Goal: Task Accomplishment & Management: Manage account settings

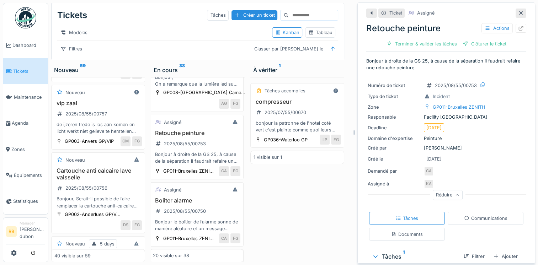
scroll to position [944, 0]
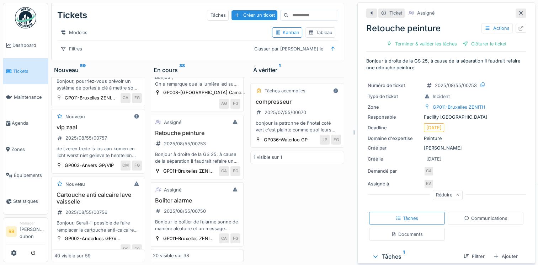
click at [110, 92] on div "portes sous lavabo 2025/08/55/00766 Bonjour, pourriez-vous prévoir un système d…" at bounding box center [97, 74] width 87 height 35
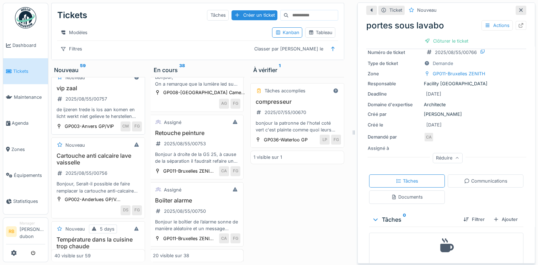
scroll to position [984, 0]
click at [117, 119] on div "vip zaal 2025/08/55/00757 de ijzeren trede is los aan komen en licht werkt niet…" at bounding box center [97, 101] width 87 height 35
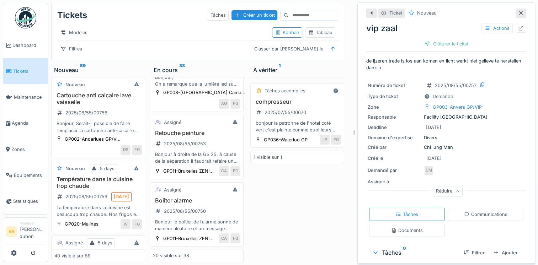
scroll to position [1090, 0]
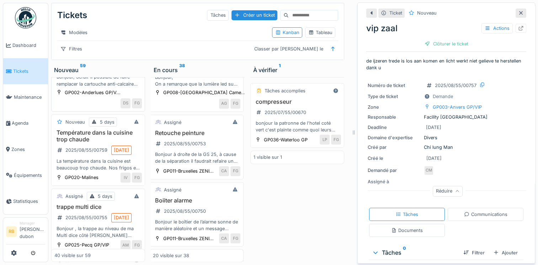
click at [120, 87] on div "Cartouche anti calcaire lave vaisselle 2025/08/55/00756 Bonjour, Serait-il poss…" at bounding box center [97, 67] width 87 height 42
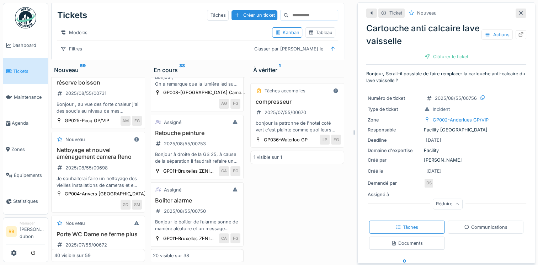
scroll to position [1357, 0]
click at [126, 47] on div "Ajout d'une prise pour le nouveau four 2025/08/55/00746 Serait-il possible d'aj…" at bounding box center [97, 26] width 87 height 42
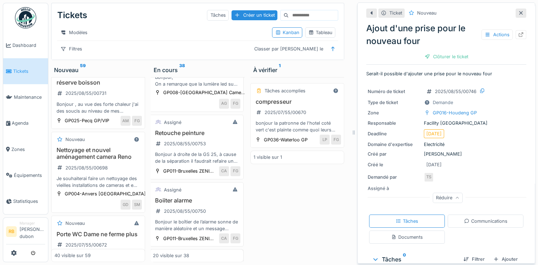
scroll to position [55, 0]
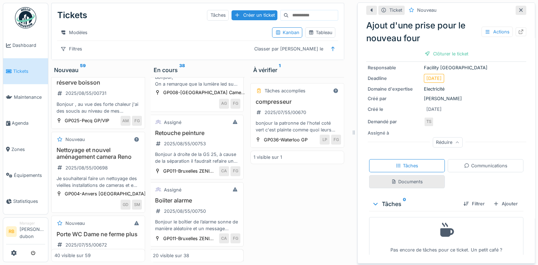
click at [405, 178] on div "Documents" at bounding box center [407, 181] width 32 height 7
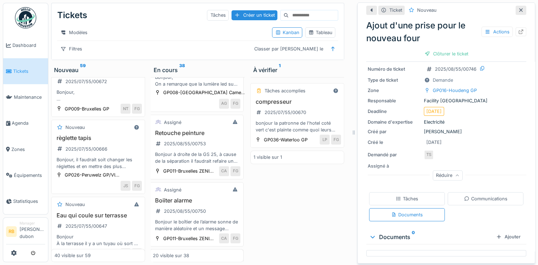
scroll to position [1522, 0]
click at [109, 73] on h3 "Porte WC Dame ne ferme plus" at bounding box center [97, 69] width 87 height 7
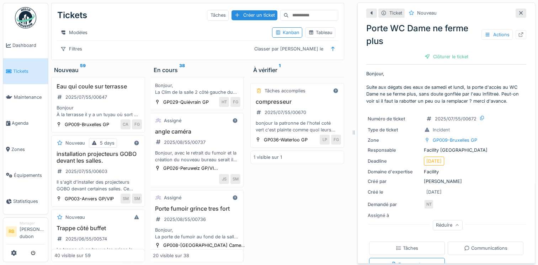
scroll to position [462, 1]
click at [203, 79] on div "2025/08/55/00751" at bounding box center [180, 74] width 54 height 9
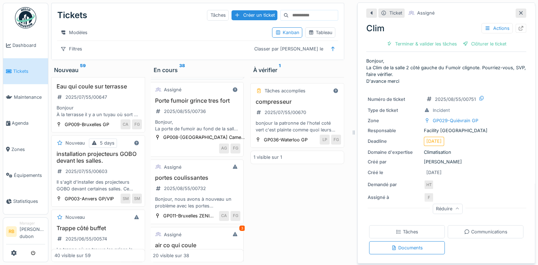
scroll to position [571, 1]
click at [212, 103] on h3 "Porte fumoir grince tres fort" at bounding box center [196, 100] width 87 height 7
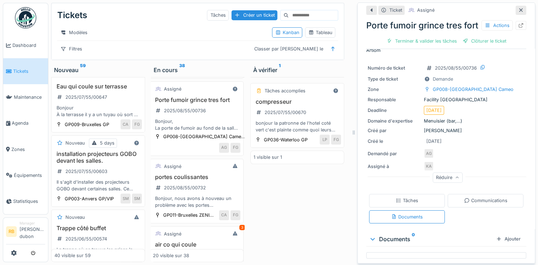
scroll to position [60, 0]
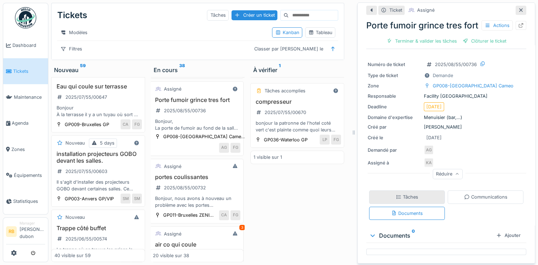
click at [404, 194] on div "Tâches" at bounding box center [407, 197] width 22 height 7
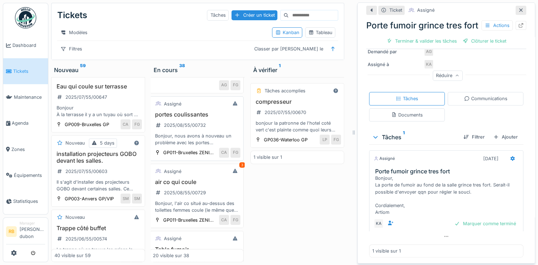
scroll to position [672, 1]
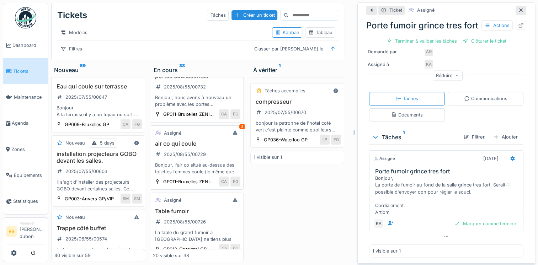
click at [218, 147] on h3 "air co qui coule" at bounding box center [196, 143] width 87 height 7
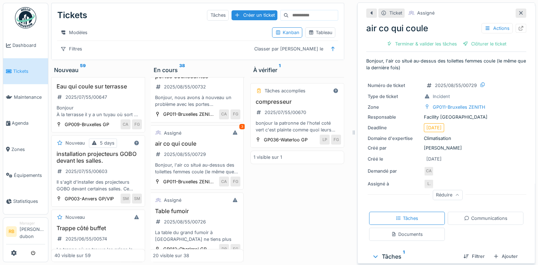
scroll to position [91, 0]
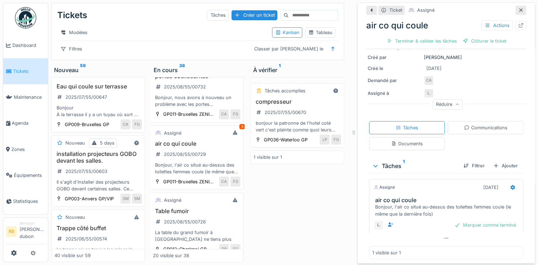
click at [429, 204] on div "Bonjour, l'air co situé au-dessus des toilettes femmes coule (le même que la de…" at bounding box center [447, 211] width 145 height 14
click at [441, 204] on div "Bonjour, l'air co situé au-dessus des toilettes femmes coule (le même que la de…" at bounding box center [447, 211] width 145 height 14
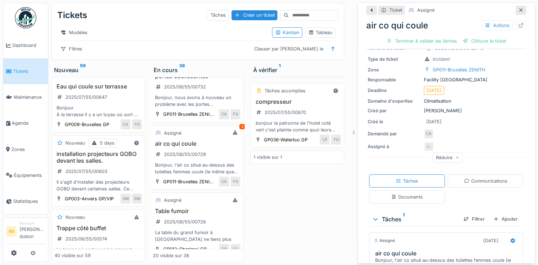
scroll to position [37, 0]
click at [516, 24] on div at bounding box center [521, 25] width 11 height 9
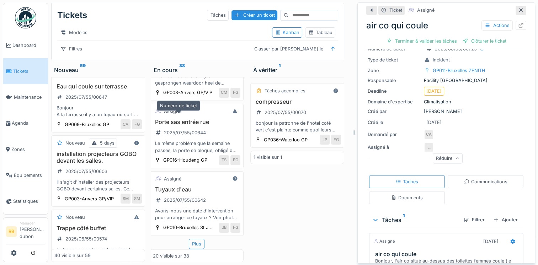
scroll to position [1356, 1]
click at [195, 239] on div "Plus" at bounding box center [197, 244] width 16 height 10
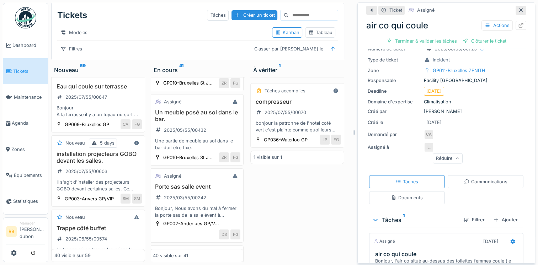
scroll to position [2481, 1]
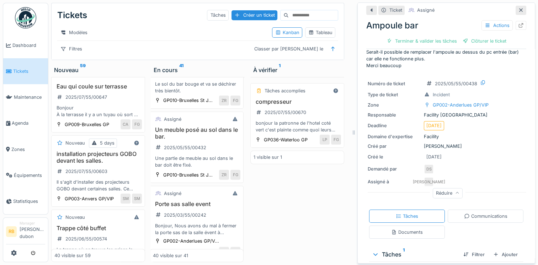
scroll to position [118, 0]
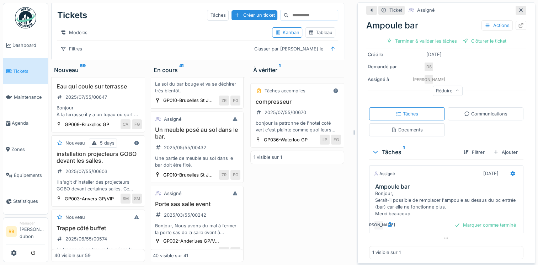
click at [516, 153] on div "Ticket Assigné Ampoule bar Actions Terminer & valider les tâches Clôturer le ti…" at bounding box center [446, 132] width 178 height 261
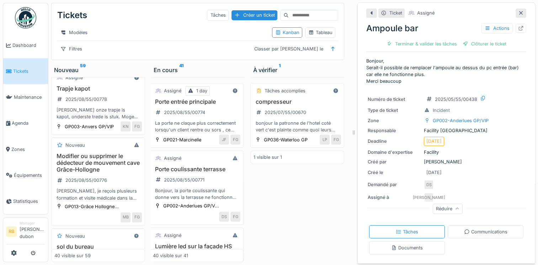
scroll to position [0, 0]
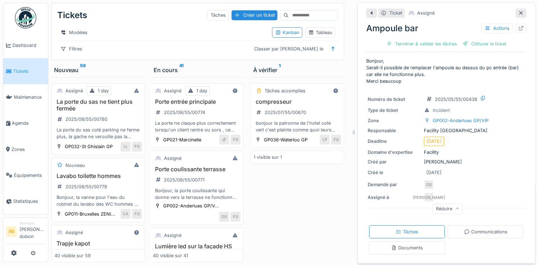
click at [408, 183] on div "Demandé par" at bounding box center [394, 184] width 53 height 7
click at [165, 33] on div "Modèles" at bounding box center [161, 32] width 209 height 10
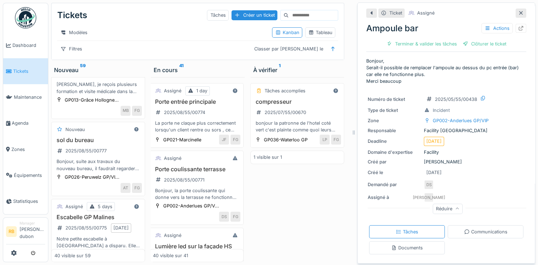
scroll to position [317, 0]
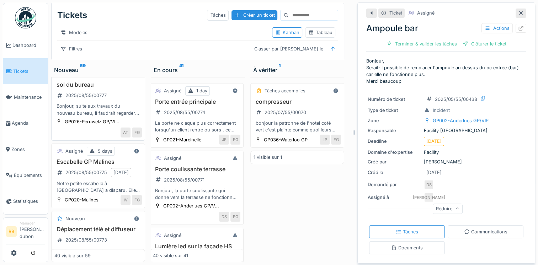
click at [122, 117] on div "sol du bureau 2025/08/55/00777 Bonjour, suite aux travaux du nouveau bureau, il…" at bounding box center [97, 98] width 87 height 35
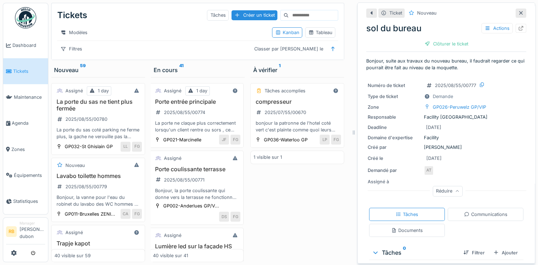
click at [516, 12] on div at bounding box center [521, 13] width 11 height 9
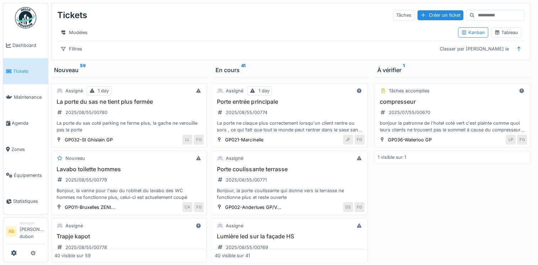
drag, startPoint x: 524, startPoint y: 0, endPoint x: 269, endPoint y: 50, distance: 260.2
click at [269, 50] on div "Filtres Classer par Créé le" at bounding box center [290, 49] width 467 height 10
click at [137, 113] on div "La porte du sas ne tient plus fermée 2025/08/55/00780 La porte du sas coté park…" at bounding box center [128, 115] width 149 height 35
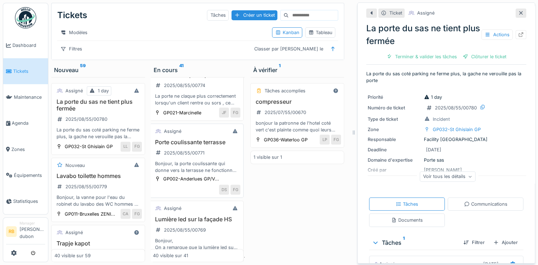
scroll to position [28, 1]
click at [203, 163] on div "Bonjour, la porte coulissante qui donne vers la terrasse ne fonctionne plus et …" at bounding box center [196, 166] width 87 height 14
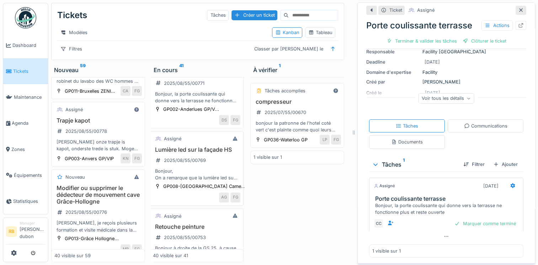
scroll to position [245, 1]
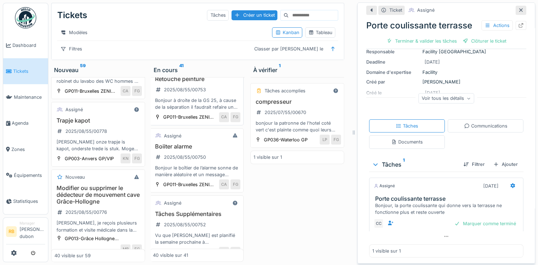
click at [216, 103] on div "Retouche peinture 2025/08/55/00753 Bonjour à droite de la GS 25, à cause de la …" at bounding box center [196, 93] width 87 height 35
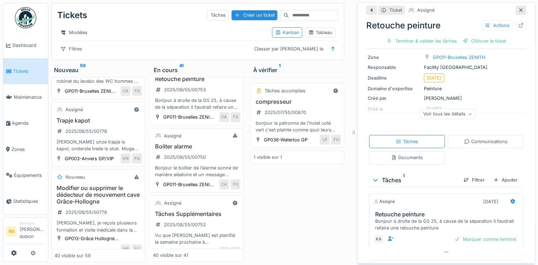
scroll to position [50, 0]
click at [438, 114] on div "Voir tous les détails" at bounding box center [448, 113] width 56 height 10
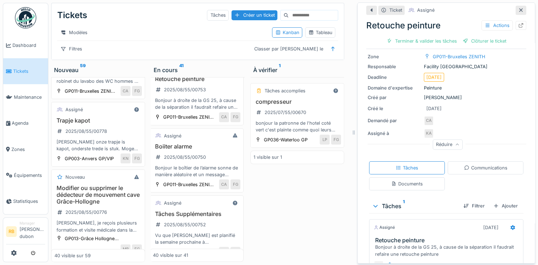
drag, startPoint x: 146, startPoint y: 44, endPoint x: 120, endPoint y: 56, distance: 29.0
click at [120, 54] on div "Filtres Classer par Créé le" at bounding box center [197, 49] width 281 height 10
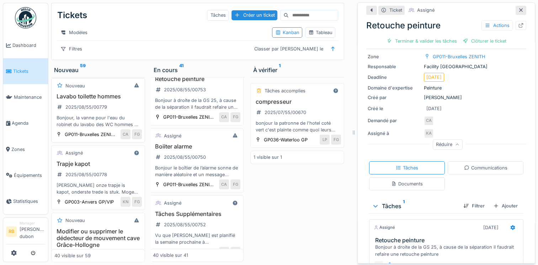
click at [117, 100] on h3 "Lavabo toilette hommes" at bounding box center [97, 96] width 87 height 7
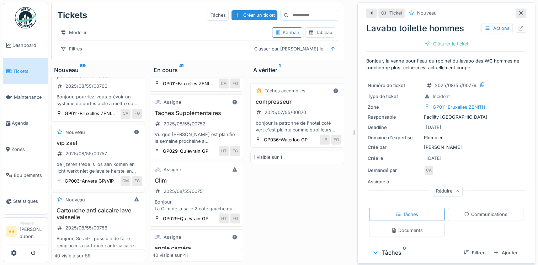
scroll to position [928, 0]
click at [123, 108] on div "portes sous lavabo 2025/08/55/00766 Bonjour, pourriez-vous prévoir un système d…" at bounding box center [97, 90] width 87 height 35
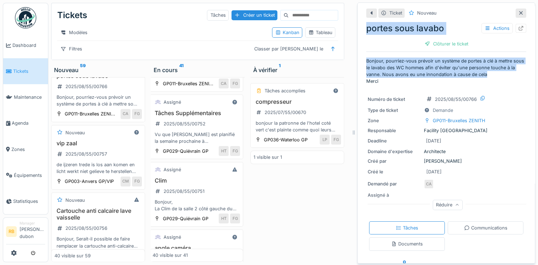
drag, startPoint x: 490, startPoint y: 72, endPoint x: 362, endPoint y: 33, distance: 133.4
click at [366, 33] on div "Ticket Nouveau portes sous lavabo Actions Clôturer le ticket Bonjour, pourriez-…" at bounding box center [446, 165] width 160 height 325
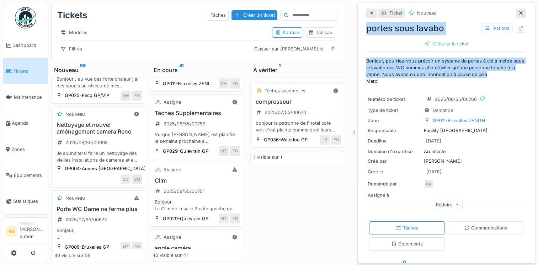
scroll to position [1398, 0]
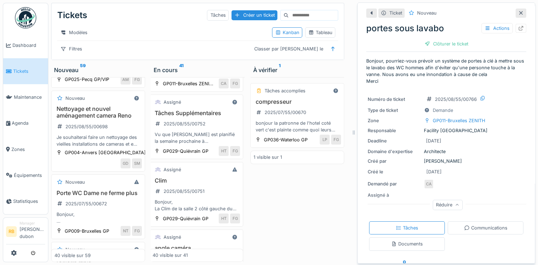
click at [123, 73] on div "Bonjour , au vue des forte chaleur j'ai des soucis au niveau de mes congélateur…" at bounding box center [97, 67] width 87 height 14
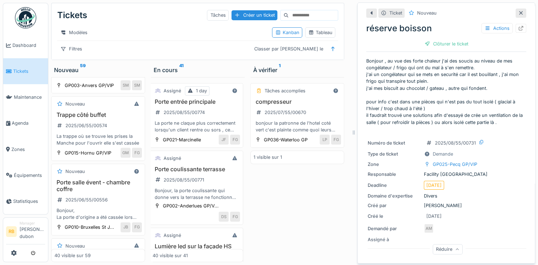
scroll to position [1735, 0]
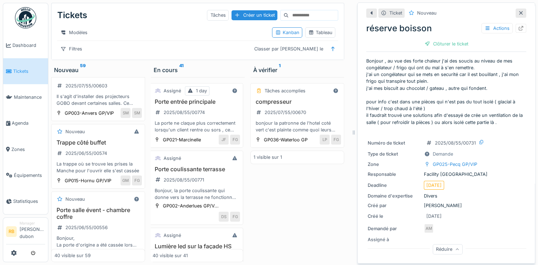
click at [119, 33] on div "Eau qui coule sur terrasse 2025/07/55/00647 Bonjour À la terrasse il y a un tuy…" at bounding box center [97, 15] width 87 height 35
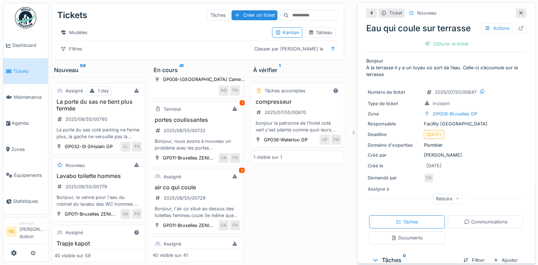
scroll to position [628, 1]
click at [222, 152] on div "portes coulissantes 2025/08/55/00732 Bonjour, nous avons à nouveau un problème …" at bounding box center [196, 134] width 87 height 35
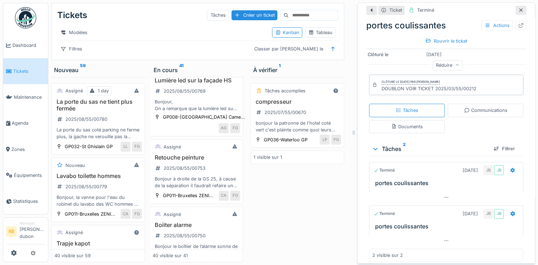
scroll to position [165, 1]
drag, startPoint x: 215, startPoint y: 185, endPoint x: 230, endPoint y: 185, distance: 15.3
click at [230, 185] on div "Retouche peinture 2025/08/55/00753 Bonjour à droite de la GS 25, à cause de la …" at bounding box center [196, 172] width 87 height 35
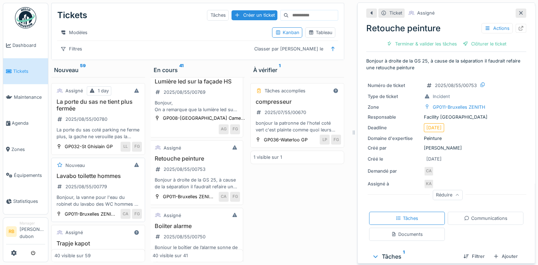
click at [99, 208] on div "Bonjour, la vanne pour l'eau du robinet du lavabo des WC hommes ne fonctionne p…" at bounding box center [97, 201] width 87 height 14
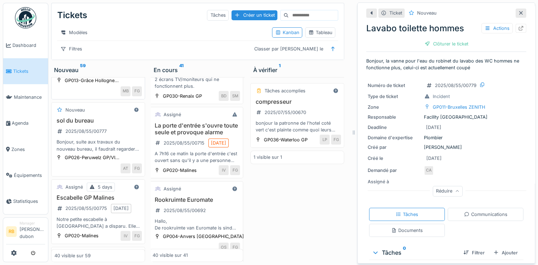
scroll to position [63, 0]
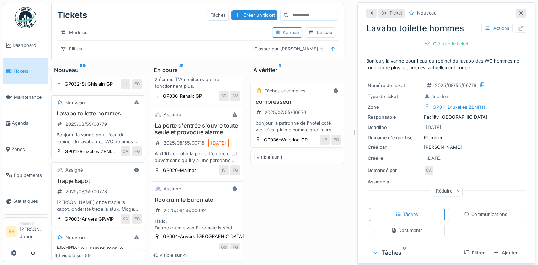
click at [127, 132] on div "Lavabo toilette hommes 2025/08/55/00779 Bonjour, la vanne pour l'eau du robinet…" at bounding box center [97, 127] width 87 height 35
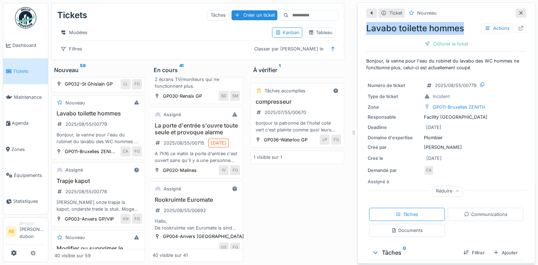
drag, startPoint x: 461, startPoint y: 25, endPoint x: 346, endPoint y: 24, distance: 114.9
click at [346, 24] on div "Tickets Tâches Créer un ticket Modèles Kanban Tableau Filtres Classer par Créé …" at bounding box center [293, 132] width 490 height 265
copy div "Lavabo toilette hommes"
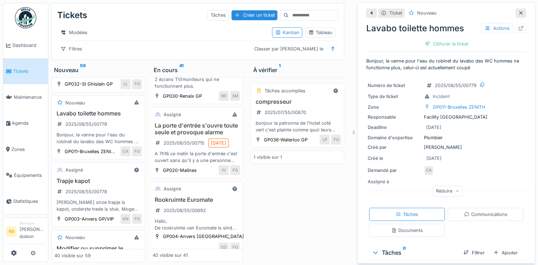
click at [267, 249] on div "Tâches accomplies compresseur 2025/07/55/00670 bonjour la patronne de l'hotel c…" at bounding box center [297, 169] width 94 height 185
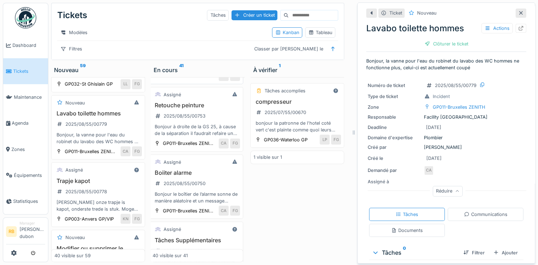
scroll to position [219, 1]
click at [215, 108] on h3 "Retouche peinture" at bounding box center [196, 104] width 87 height 7
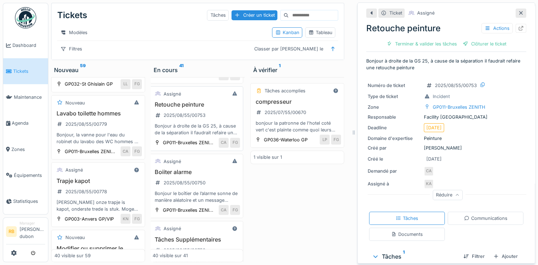
click at [215, 133] on div "Bonjour à droite de la GS 25, à cause de la séparation il faudrait refaire une …" at bounding box center [196, 130] width 87 height 14
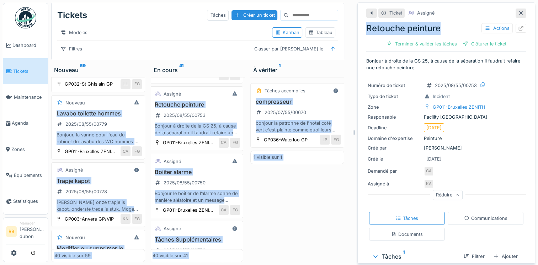
drag, startPoint x: 449, startPoint y: 27, endPoint x: 334, endPoint y: 26, distance: 115.2
click at [334, 26] on div "Tickets Tâches Créer un ticket Modèles Kanban Tableau Filtres Classer par Créé …" at bounding box center [293, 132] width 490 height 265
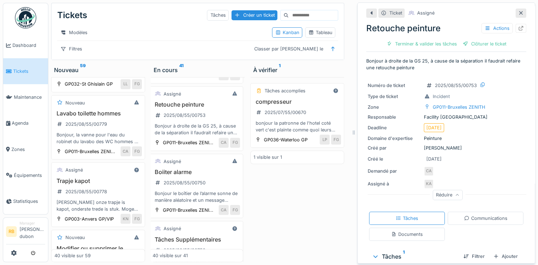
click at [420, 36] on div "Retouche peinture Actions Terminer & valider les tâches Clôturer le ticket" at bounding box center [446, 34] width 160 height 31
drag, startPoint x: 444, startPoint y: 29, endPoint x: 401, endPoint y: 26, distance: 43.1
click at [401, 26] on div "Retouche peinture Actions" at bounding box center [446, 28] width 160 height 13
drag, startPoint x: 401, startPoint y: 26, endPoint x: 414, endPoint y: 75, distance: 50.7
click at [414, 75] on div "Ticket Assigné Retouche peinture Actions Terminer & valider les tâches Clôturer…" at bounding box center [446, 179] width 160 height 353
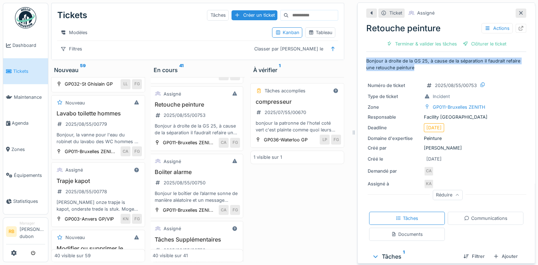
drag, startPoint x: 408, startPoint y: 65, endPoint x: 356, endPoint y: 59, distance: 52.9
click at [357, 59] on div "Ticket Assigné Retouche peinture Actions Terminer & valider les tâches Clôturer…" at bounding box center [446, 132] width 178 height 261
copy p "Bonjour à droite de la GS 25, à cause de la séparation il faudrait refaire une …"
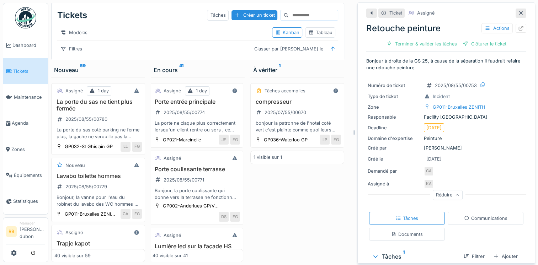
click at [196, 46] on div "Tickets Tâches Créer un ticket Modèles Kanban Tableau Filtres Classer par Créé …" at bounding box center [198, 31] width 292 height 57
click at [123, 180] on h3 "Lavabo toilette hommes" at bounding box center [97, 176] width 87 height 7
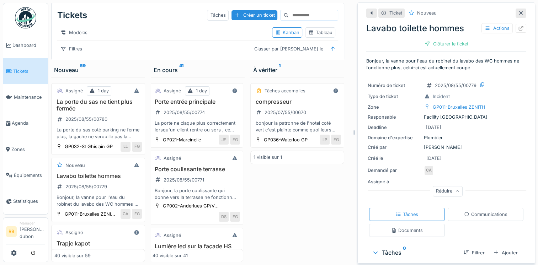
scroll to position [49, 0]
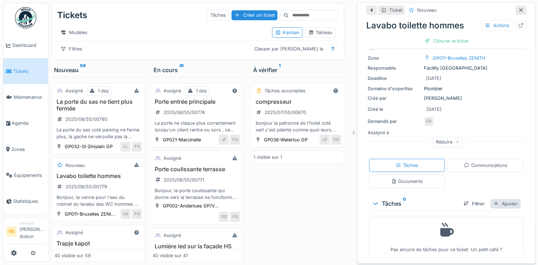
click at [497, 200] on div "Ajouter" at bounding box center [505, 204] width 30 height 10
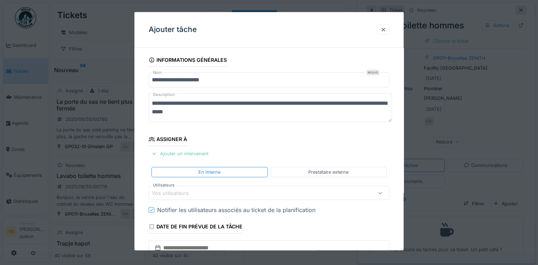
click at [201, 156] on div "Ajouter un intervenant" at bounding box center [180, 154] width 63 height 10
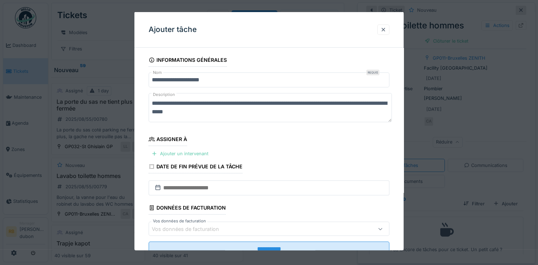
click at [179, 154] on div "Ajouter un intervenant" at bounding box center [180, 154] width 63 height 10
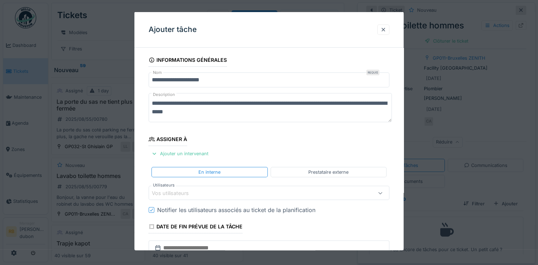
click at [188, 193] on div "Vos utilisateurs" at bounding box center [175, 193] width 47 height 8
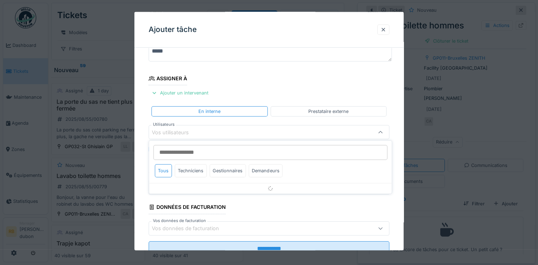
scroll to position [61, 0]
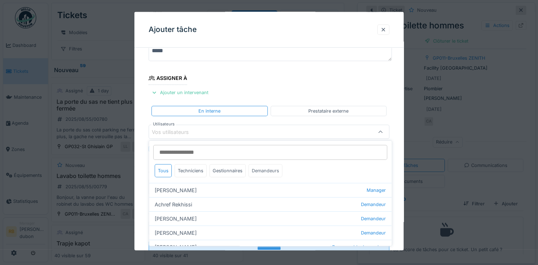
click at [268, 169] on div "Demandeurs" at bounding box center [266, 170] width 34 height 13
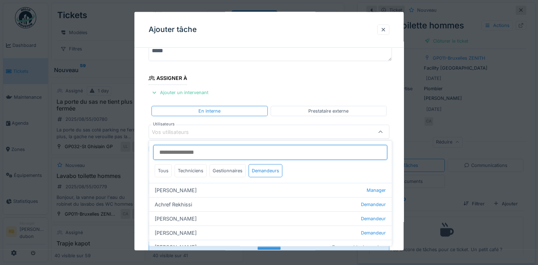
click at [226, 153] on input "Utilisateurs" at bounding box center [270, 152] width 234 height 15
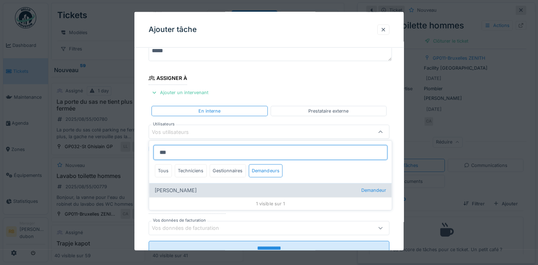
type input "***"
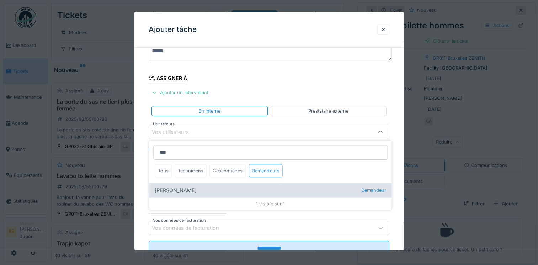
click at [193, 192] on div "Khalid Ayad Demandeur" at bounding box center [270, 190] width 242 height 14
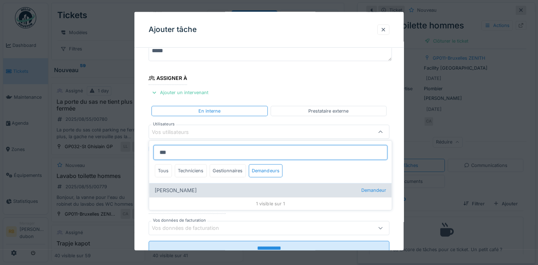
type input "****"
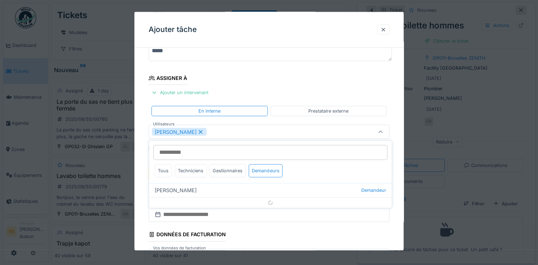
click at [254, 128] on div "Khalid Ayad" at bounding box center [254, 132] width 205 height 8
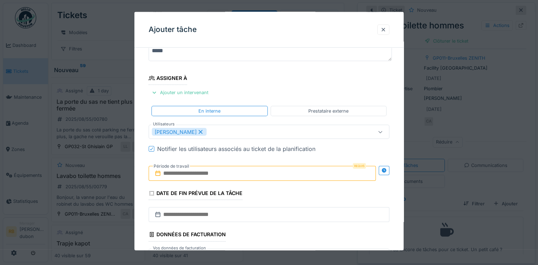
click at [216, 171] on input "text" at bounding box center [262, 173] width 227 height 15
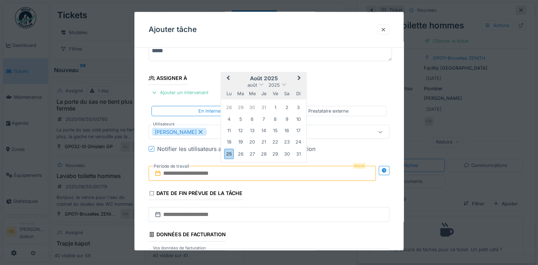
click at [287, 76] on h2 "août 2025" at bounding box center [263, 78] width 85 height 6
click at [233, 154] on div "25" at bounding box center [229, 154] width 10 height 10
click at [238, 153] on div "26" at bounding box center [241, 154] width 10 height 10
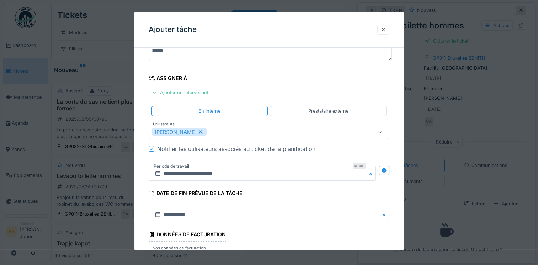
scroll to position [111, 0]
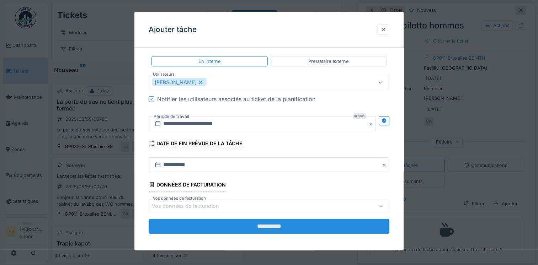
click at [235, 228] on input "**********" at bounding box center [269, 226] width 241 height 15
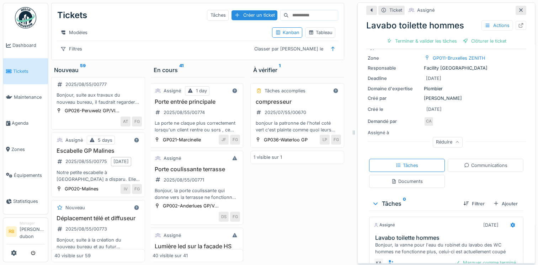
scroll to position [5, 0]
click at [134, 39] on div "Modèles Kanban Tableau" at bounding box center [197, 33] width 281 height 16
click at [22, 95] on span "Maintenance" at bounding box center [29, 97] width 31 height 7
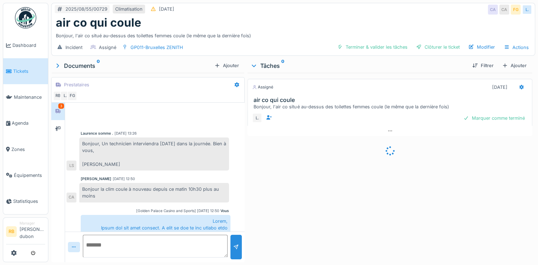
scroll to position [437, 0]
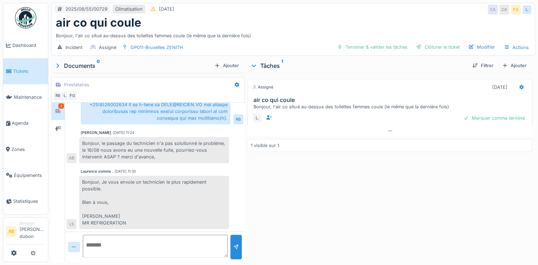
click at [216, 169] on div "Laurence somme . 18/08/2025 11:30" at bounding box center [155, 171] width 148 height 5
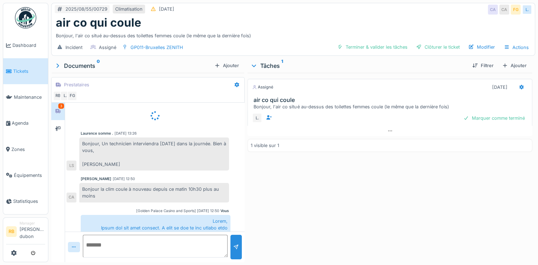
scroll to position [0, 0]
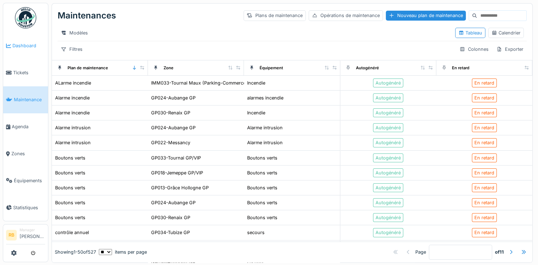
click at [20, 50] on link "Dashboard" at bounding box center [25, 45] width 45 height 27
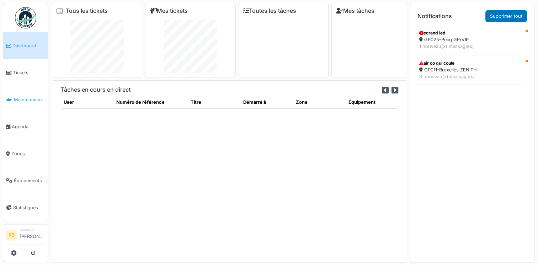
click at [20, 98] on span "Maintenance" at bounding box center [29, 99] width 31 height 7
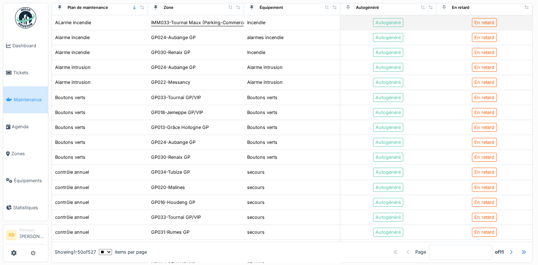
scroll to position [60, 0]
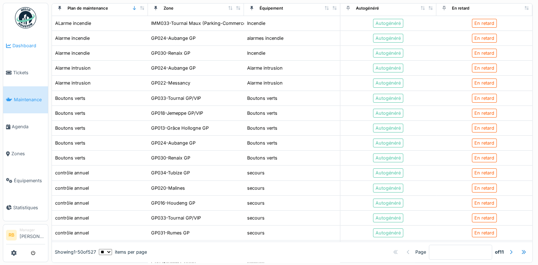
click at [15, 44] on span "Dashboard" at bounding box center [28, 45] width 33 height 7
click at [11, 52] on link "Dashboard" at bounding box center [25, 45] width 45 height 27
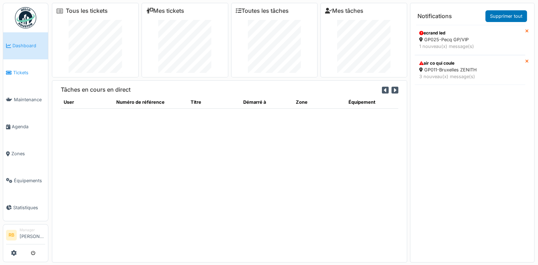
click at [21, 69] on span "Tickets" at bounding box center [29, 72] width 32 height 7
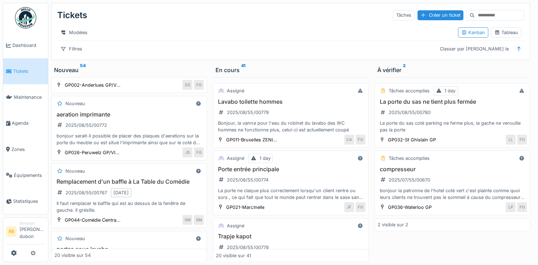
scroll to position [264, 0]
click at [156, 115] on h3 "aeration imprimante" at bounding box center [128, 114] width 149 height 7
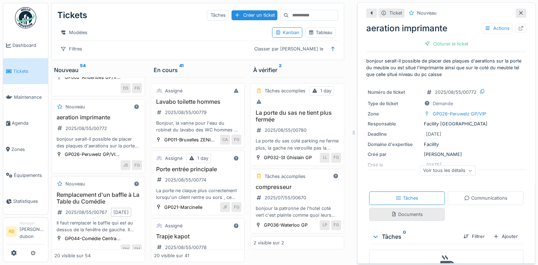
click at [401, 211] on div "Documents" at bounding box center [407, 214] width 32 height 7
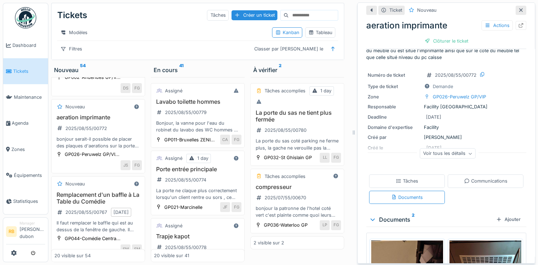
scroll to position [110, 0]
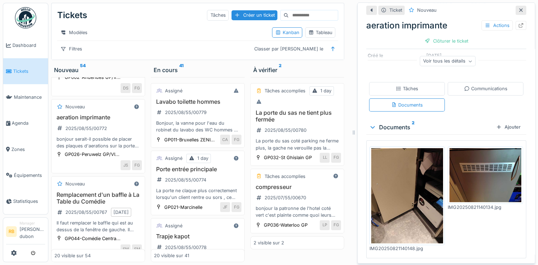
click at [405, 185] on img at bounding box center [407, 196] width 72 height 96
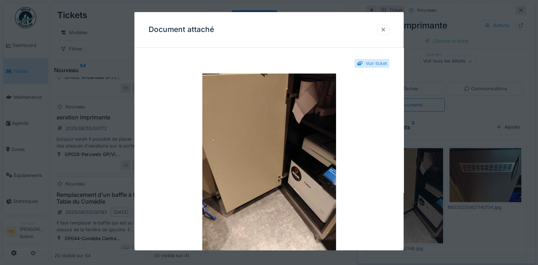
click at [386, 28] on div at bounding box center [383, 29] width 6 height 7
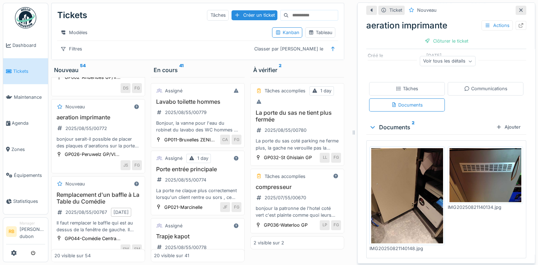
click at [481, 166] on img at bounding box center [485, 175] width 72 height 54
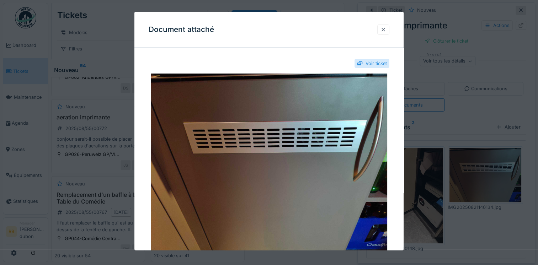
click at [386, 28] on div at bounding box center [383, 29] width 6 height 7
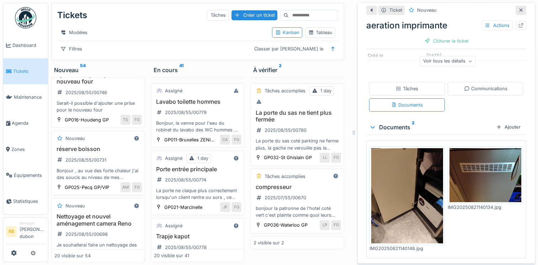
scroll to position [850, 0]
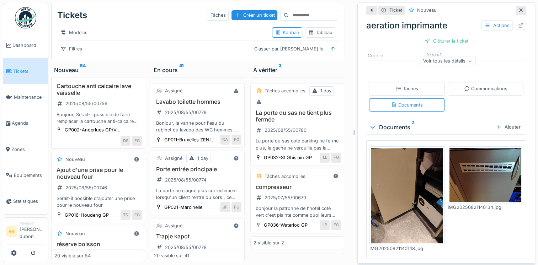
click at [126, 125] on div "Cartouche anti calcaire lave vaisselle 2025/08/55/00756 Bonjour, Serait-il poss…" at bounding box center [97, 104] width 87 height 42
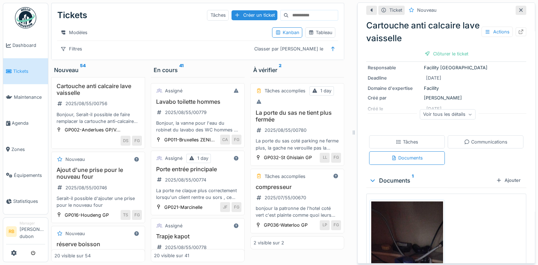
scroll to position [62, 0]
click at [447, 112] on div "Voir tous les détails" at bounding box center [448, 115] width 56 height 10
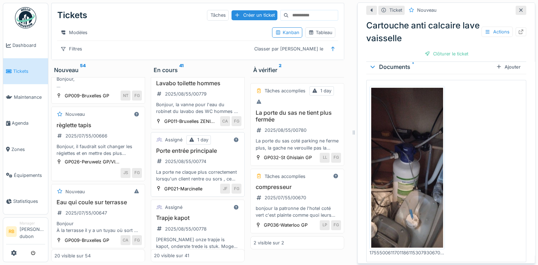
scroll to position [18, 0]
click at [214, 175] on div "Porte entrée principale 2025/08/55/00774 La porte ne claque plus correctement l…" at bounding box center [197, 165] width 87 height 35
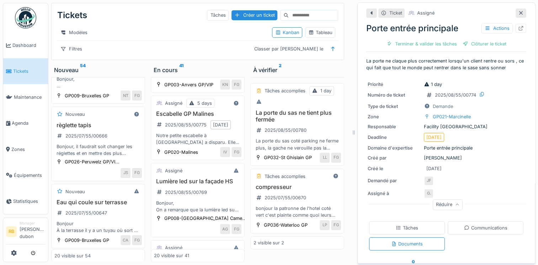
scroll to position [191, 0]
click at [321, 135] on div "La porte du sas ne tient plus fermée 2025/08/55/00780 La porte du sas coté park…" at bounding box center [297, 131] width 87 height 42
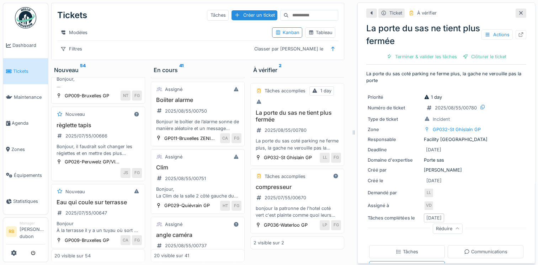
scroll to position [629, 0]
click at [219, 64] on div "Tâches Supplémentaires 2025/08/55/00752 Vu que Jules est planifié la semaine pr…" at bounding box center [197, 45] width 87 height 35
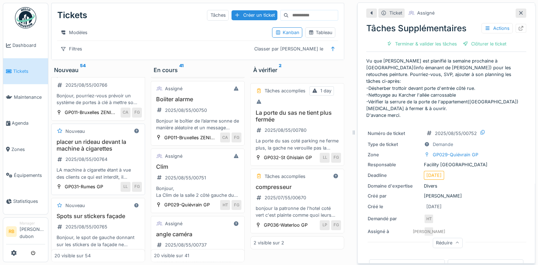
scroll to position [511, 0]
click at [122, 181] on div "placer un rideau devant la machine à cigarettes 2025/08/55/00764 LA machine à c…" at bounding box center [97, 160] width 87 height 42
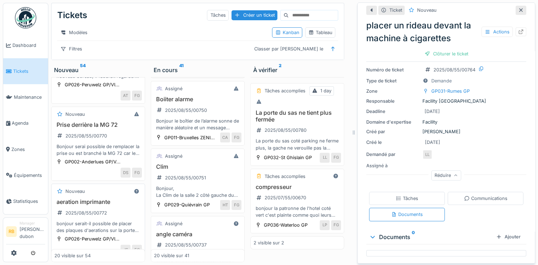
scroll to position [284, 0]
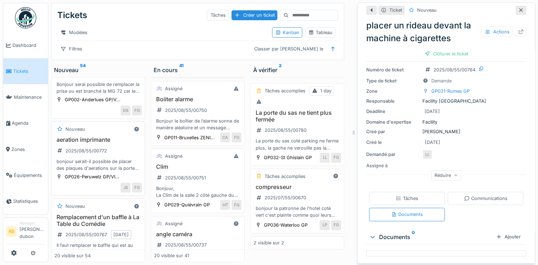
click at [121, 161] on div "aeration imprimante 2025/08/55/00772 bonjour serait-il possible de placer des p…" at bounding box center [97, 154] width 87 height 35
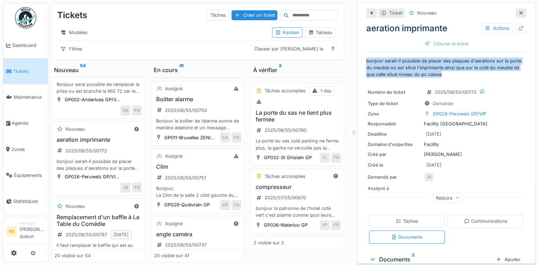
drag, startPoint x: 446, startPoint y: 68, endPoint x: 358, endPoint y: 58, distance: 88.4
click at [358, 58] on div "Ticket Nouveau aeration imprimante Actions Clôturer le ticket bonjour serait-il…" at bounding box center [446, 132] width 178 height 261
copy p "bonjour serait-il possible de placer des plaques d'aerations sur la porte du me…"
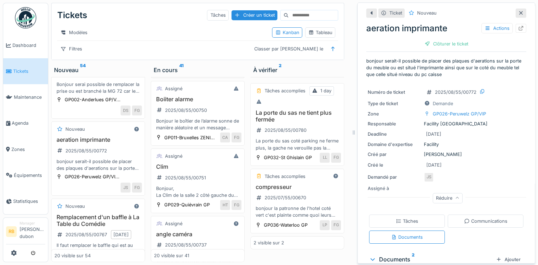
click at [513, 132] on div "Deadline 28/08/2025" at bounding box center [446, 134] width 157 height 8
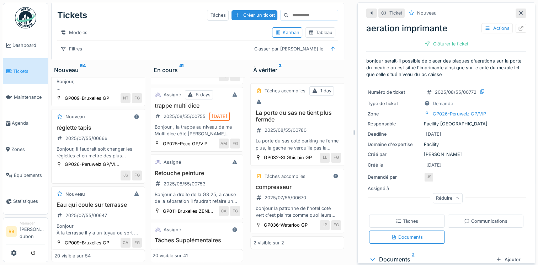
scroll to position [1227, 0]
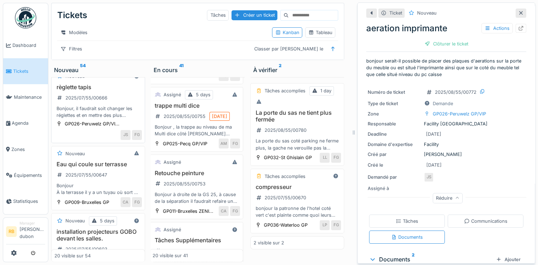
click at [113, 119] on div "règlette tapis 2025/07/55/00666 Bonjour, il faudrait soit changer les réglettes…" at bounding box center [97, 101] width 87 height 35
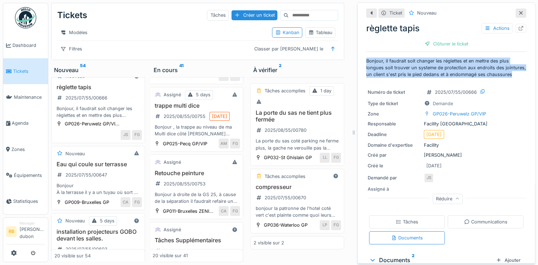
drag, startPoint x: 391, startPoint y: 73, endPoint x: 356, endPoint y: 52, distance: 41.8
click at [357, 52] on div "Ticket Nouveau règlette tapis Actions Clôturer le ticket Bonjour, il faudrait s…" at bounding box center [446, 132] width 178 height 261
copy p "Bonjour, il faudrait soit changer les réglettes et en mettre des plus longues s…"
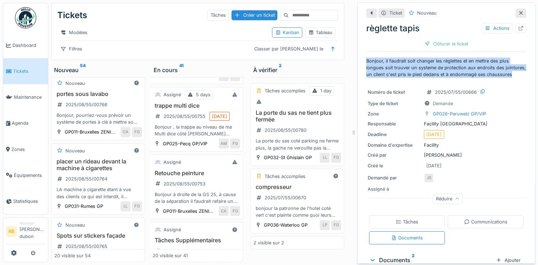
scroll to position [491, 0]
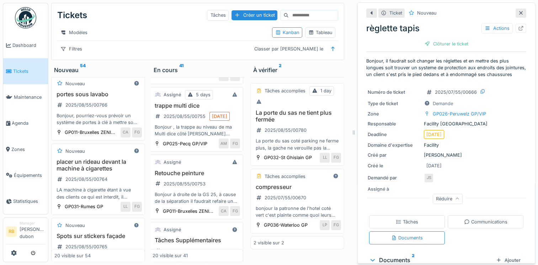
click at [120, 197] on div "placer un rideau devant la machine à cigarettes 2025/08/55/00764 LA machine à c…" at bounding box center [97, 180] width 87 height 42
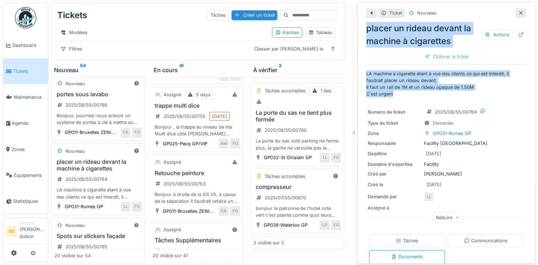
drag, startPoint x: 395, startPoint y: 89, endPoint x: 359, endPoint y: 21, distance: 77.3
click at [359, 21] on div "Ticket Nouveau placer un rideau devant la machine à cigarettes Actions Clôturer…" at bounding box center [446, 132] width 178 height 261
copy div "placer un rideau devant la machine à cigarettes Actions Clôturer le ticket LA m…"
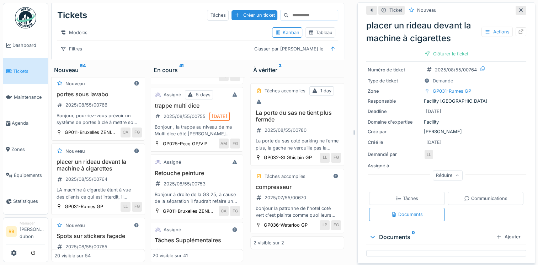
click at [442, 171] on div "Réduire" at bounding box center [448, 175] width 30 height 10
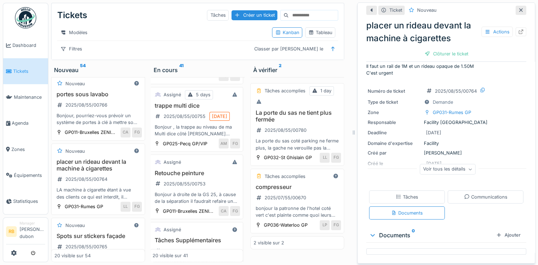
scroll to position [21, 0]
click at [450, 168] on div "Voir tous les détails" at bounding box center [448, 170] width 56 height 10
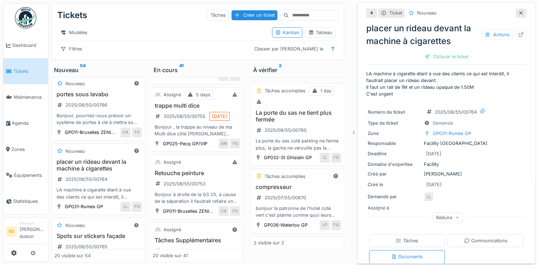
scroll to position [0, 0]
click at [518, 37] on div at bounding box center [521, 34] width 6 height 7
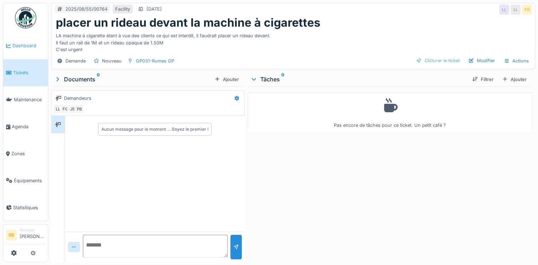
click at [24, 43] on span "Dashboard" at bounding box center [28, 45] width 33 height 7
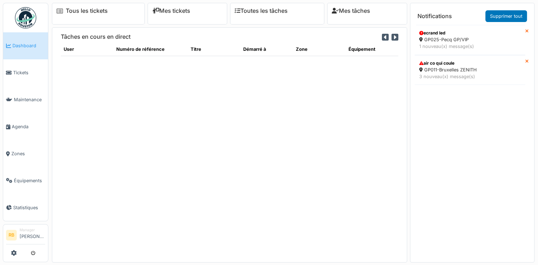
click at [26, 62] on link "Tickets" at bounding box center [25, 72] width 45 height 27
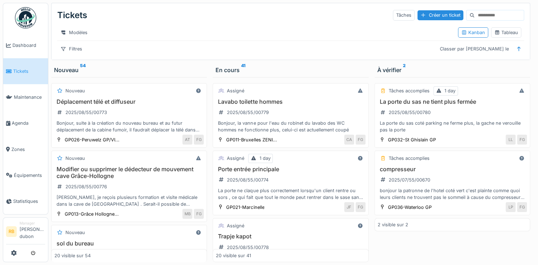
click at [17, 75] on link "Tickets" at bounding box center [25, 71] width 45 height 26
